Goal: Task Accomplishment & Management: Manage account settings

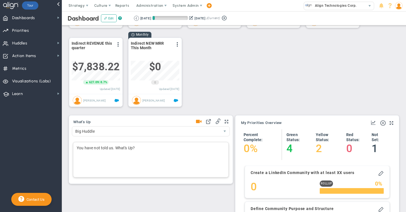
click at [86, 149] on div "You have not told us. What's Up?" at bounding box center [151, 160] width 156 height 36
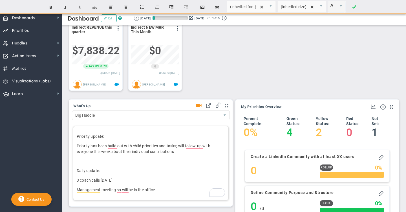
scroll to position [103, 0]
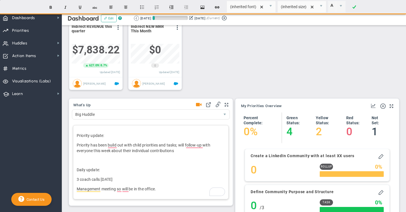
click at [122, 181] on p "3 coach calls today" at bounding box center [151, 180] width 148 height 6
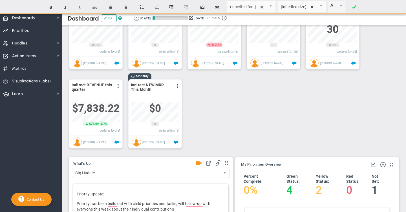
scroll to position [0, 0]
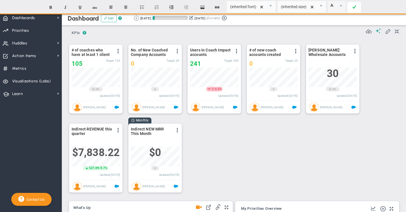
click at [352, 6] on span at bounding box center [354, 8] width 4 height 14
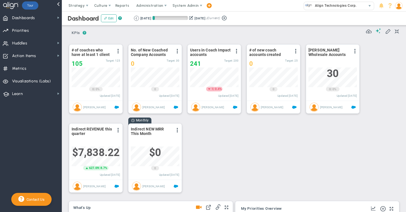
click at [399, 6] on img at bounding box center [399, 6] width 8 height 8
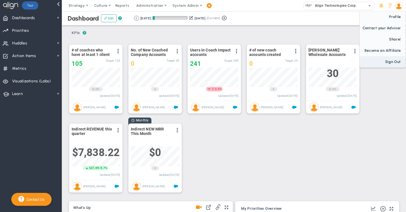
click at [391, 63] on span "Sign Out" at bounding box center [383, 61] width 46 height 11
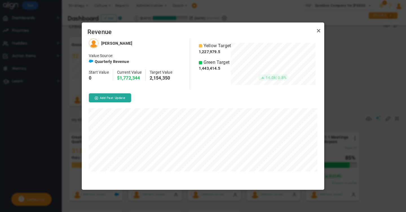
scroll to position [151, 242]
click at [318, 31] on link "Close" at bounding box center [318, 31] width 7 height 7
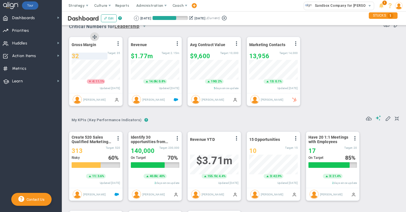
click at [80, 57] on div "32" at bounding box center [90, 56] width 36 height 7
type input "34"
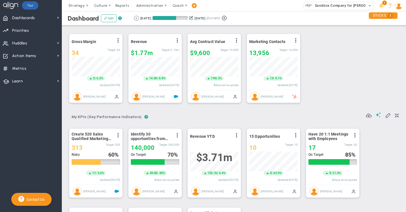
scroll to position [11, 0]
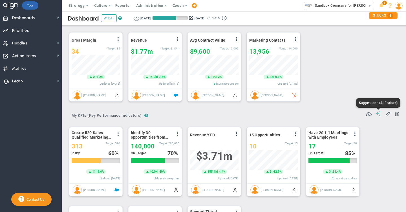
click at [378, 114] on span at bounding box center [378, 113] width 6 height 5
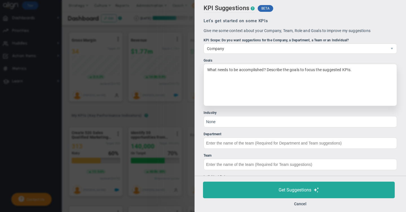
click at [218, 72] on div "What needs to be accomplished? Describe the goals to focus the suggested KPIs." at bounding box center [299, 85] width 193 height 42
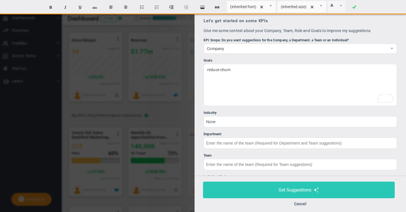
click at [295, 191] on span "Get Suggestions" at bounding box center [294, 190] width 33 height 5
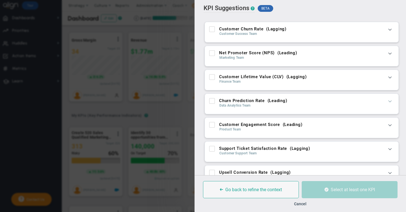
click at [389, 101] on span at bounding box center [390, 101] width 6 height 6
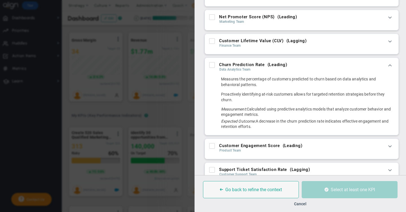
scroll to position [38, 0]
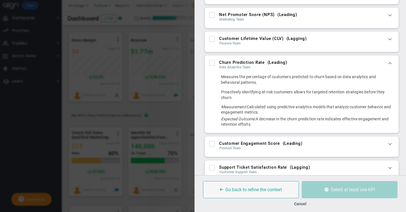
click at [212, 17] on input "Net Promoter Score (NPS) ( Leading )" at bounding box center [212, 16] width 4 height 6
checkbox input "true"
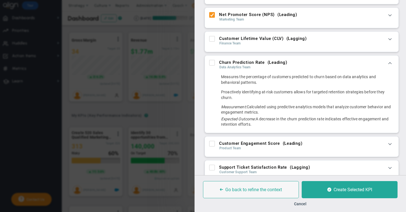
click at [212, 40] on input "Customer Lifetime Value (CLV) ( Lagging )" at bounding box center [212, 40] width 4 height 6
checkbox input "true"
click at [211, 143] on input "Customer Engagement Score ( Leading )" at bounding box center [212, 145] width 4 height 6
checkbox input "true"
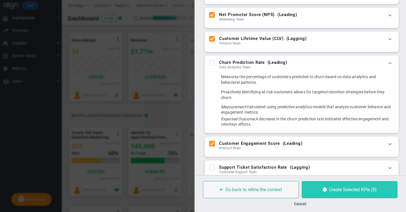
click at [348, 189] on span "Create Selected KPIs (3)" at bounding box center [353, 189] width 48 height 5
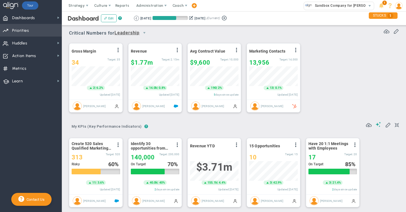
click at [23, 34] on span "Priorities" at bounding box center [20, 31] width 17 height 12
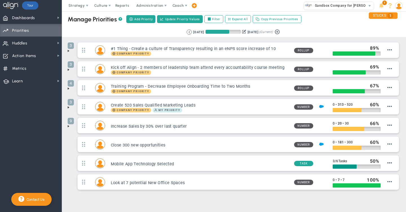
click at [68, 51] on span at bounding box center [68, 51] width 5 height 5
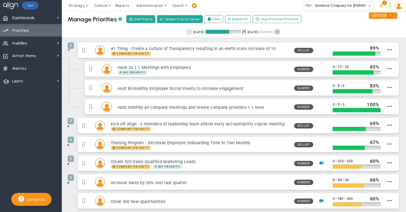
click at [68, 127] on span at bounding box center [68, 126] width 5 height 5
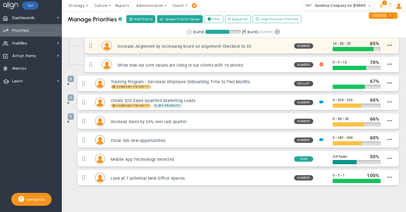
scroll to position [127, 0]
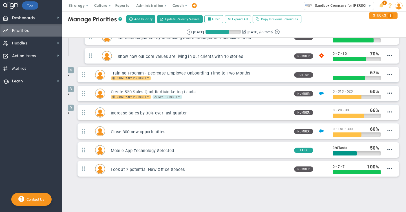
click at [68, 94] on span at bounding box center [68, 94] width 5 height 5
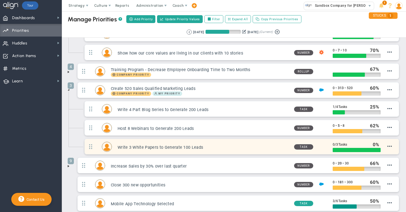
scroll to position [130, 0]
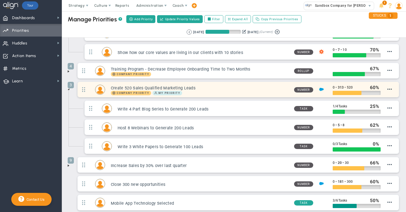
click at [194, 91] on div "Company Priority My Priority" at bounding box center [200, 93] width 179 height 5
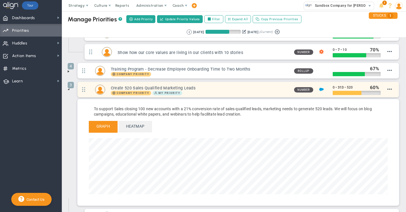
scroll to position [65, 299]
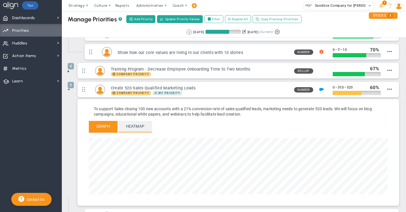
click at [132, 126] on span "Heatmap" at bounding box center [135, 126] width 34 height 11
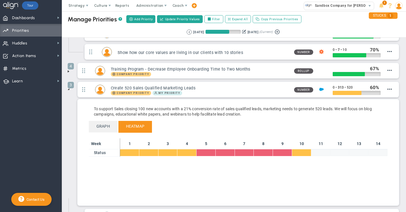
scroll to position [0, 0]
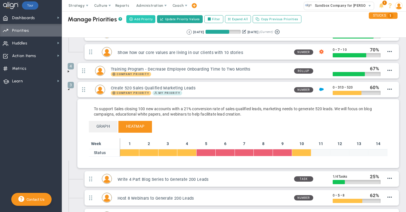
click at [141, 19] on span "Add Priority" at bounding box center [143, 19] width 18 height 5
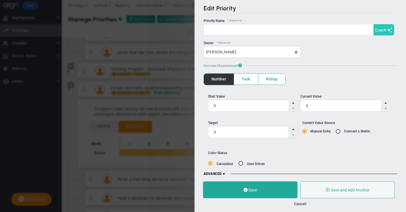
click at [381, 32] on button "Coach" at bounding box center [383, 29] width 21 height 11
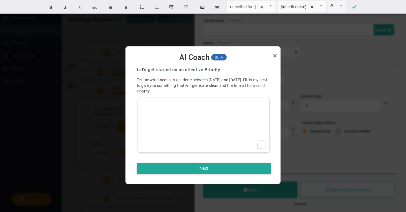
click at [148, 108] on div "To enrich screen reader interactions, please activate Accessibility in Grammarl…" at bounding box center [204, 125] width 132 height 55
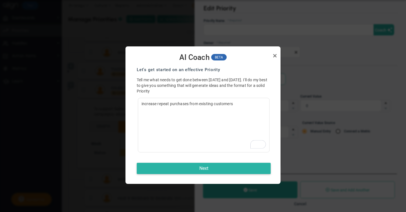
click at [207, 168] on button "Next" at bounding box center [204, 168] width 134 height 11
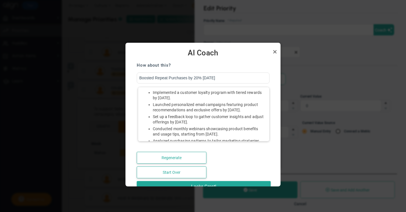
scroll to position [19, 0]
click at [274, 51] on link "Close" at bounding box center [274, 51] width 7 height 7
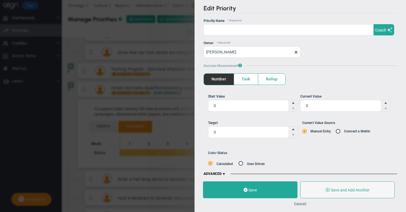
click at [300, 204] on button "Cancel" at bounding box center [300, 204] width 12 height 5
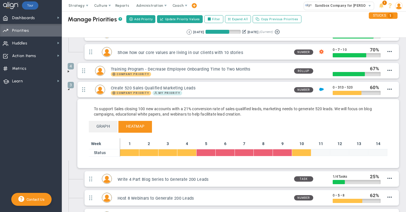
click at [400, 7] on img at bounding box center [399, 6] width 8 height 8
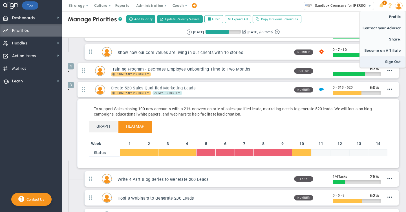
click at [391, 62] on span "Sign Out" at bounding box center [383, 61] width 46 height 11
